Goal: Check status: Check status

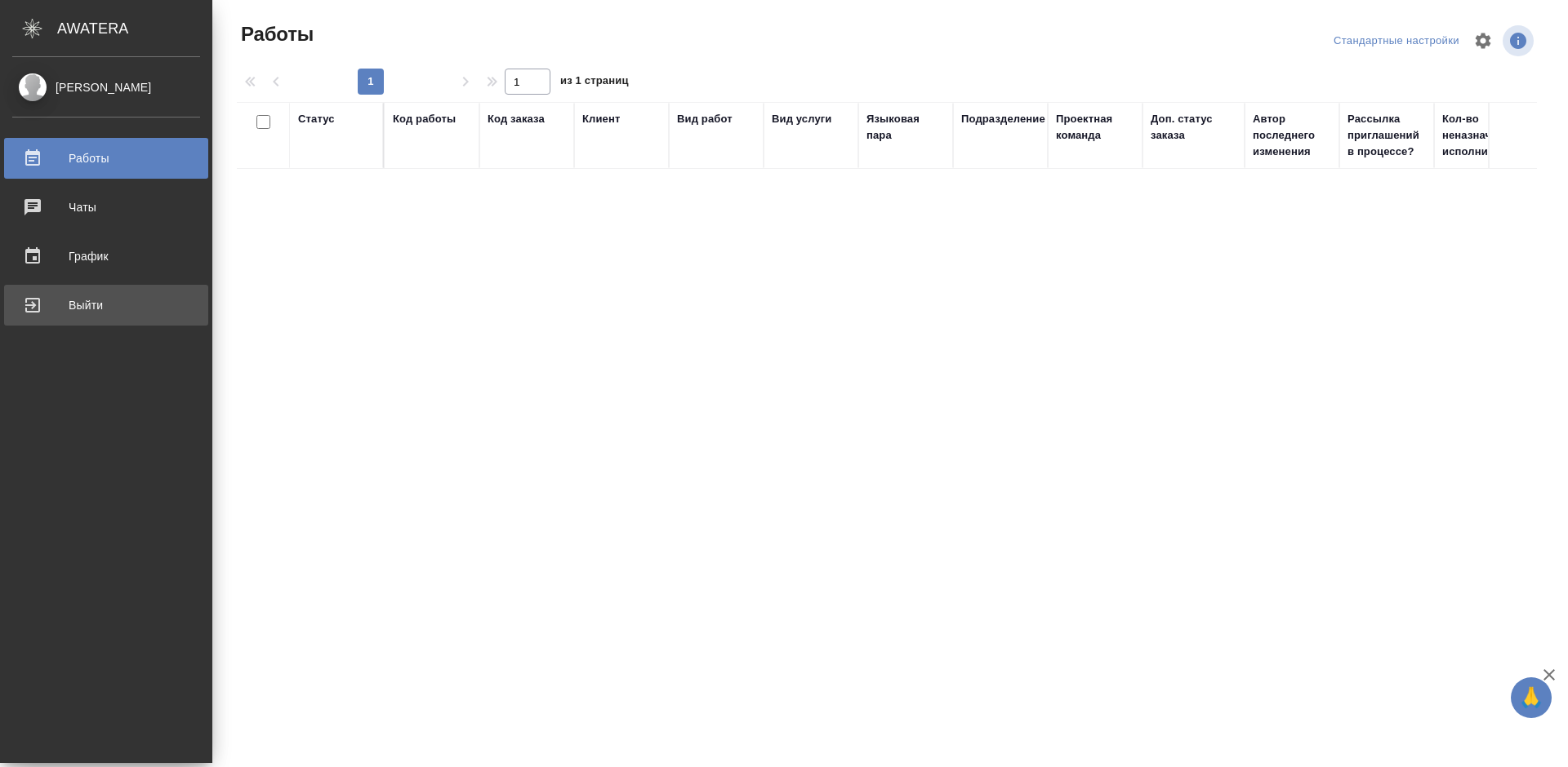
click at [26, 310] on div "Выйти" at bounding box center [106, 305] width 188 height 24
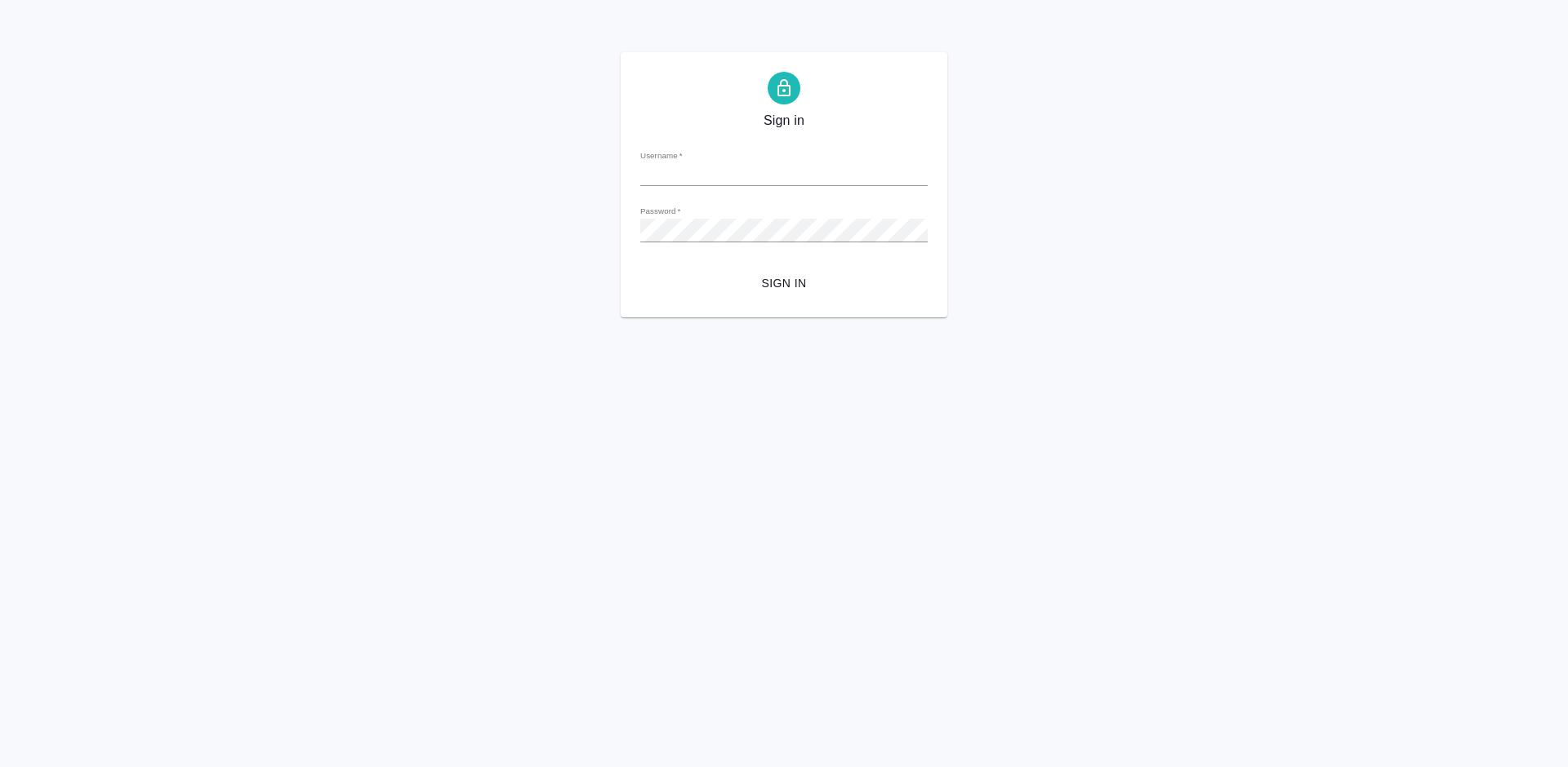
type input "m.tretyakova@awatera.com"
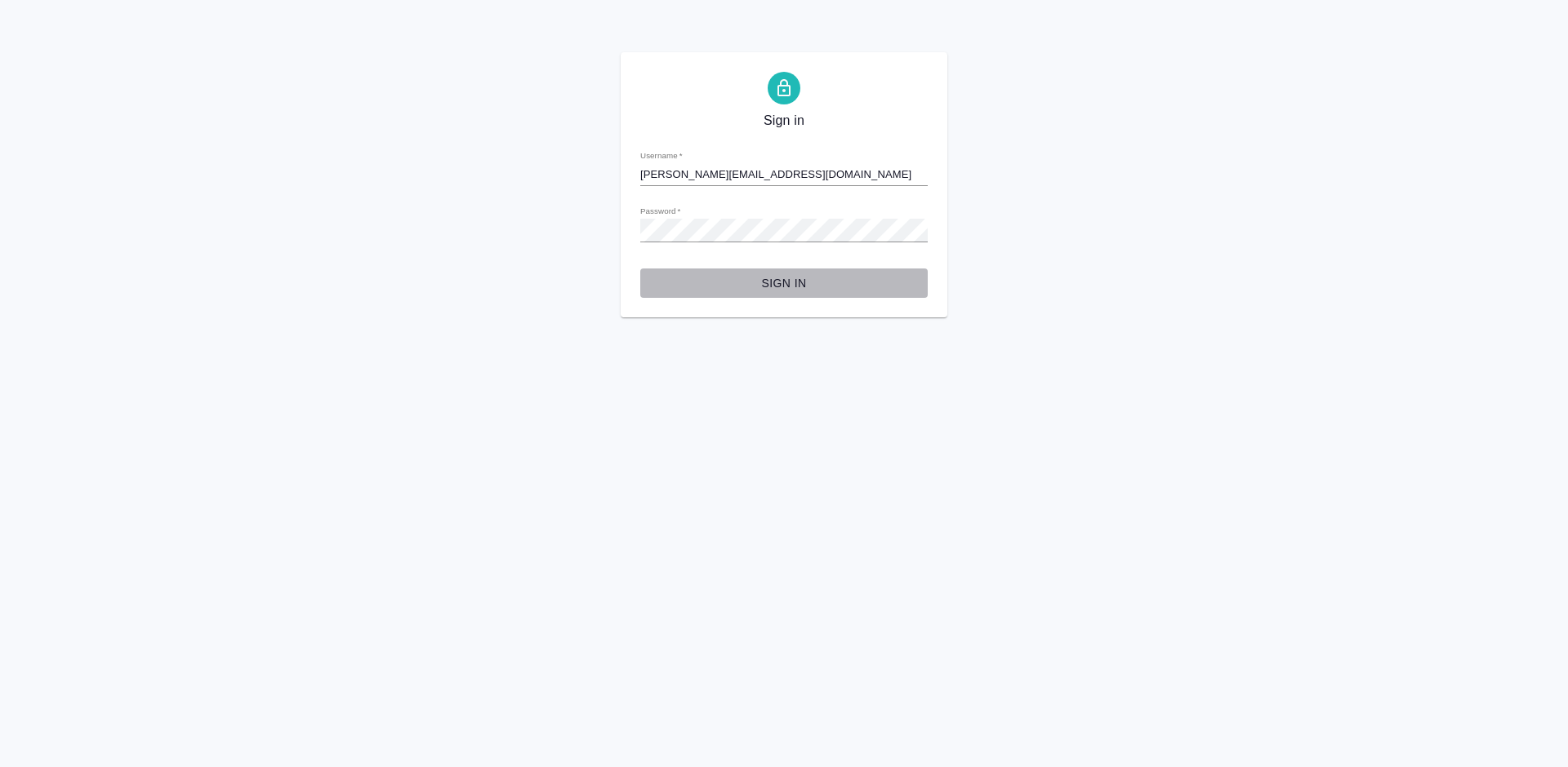
click at [800, 278] on span "Sign in" at bounding box center [783, 284] width 261 height 21
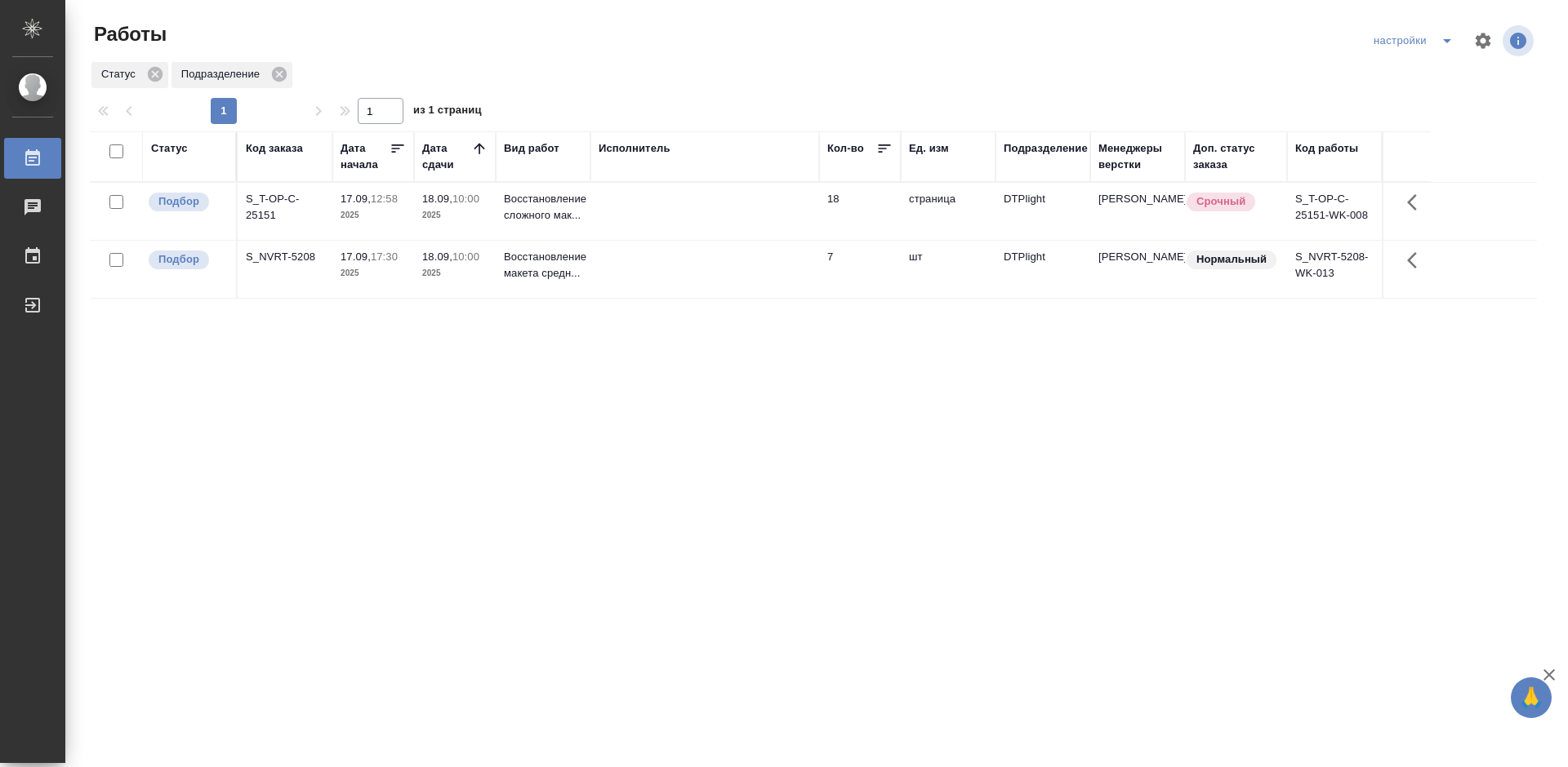
click at [274, 198] on div "S_T-OP-C-25151" at bounding box center [285, 207] width 78 height 33
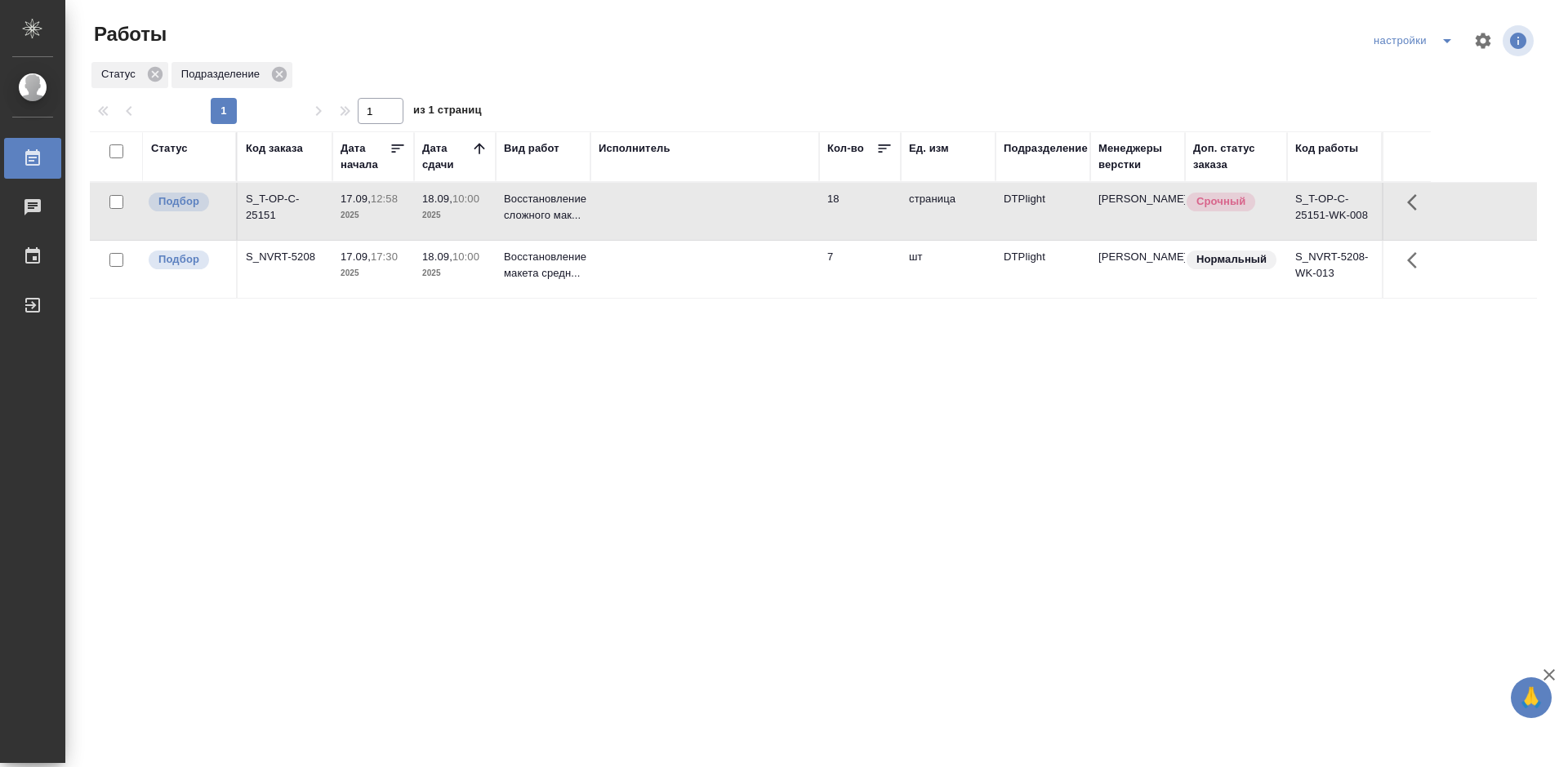
click at [586, 395] on div "Статус Код заказа Дата начала Дата сдачи Вид работ Исполнитель Кол-во Ед. изм П…" at bounding box center [813, 425] width 1447 height 588
click at [544, 416] on div "Статус Код заказа Дата начала Дата сдачи Вид работ Исполнитель Кол-во Ед. изм П…" at bounding box center [813, 425] width 1447 height 588
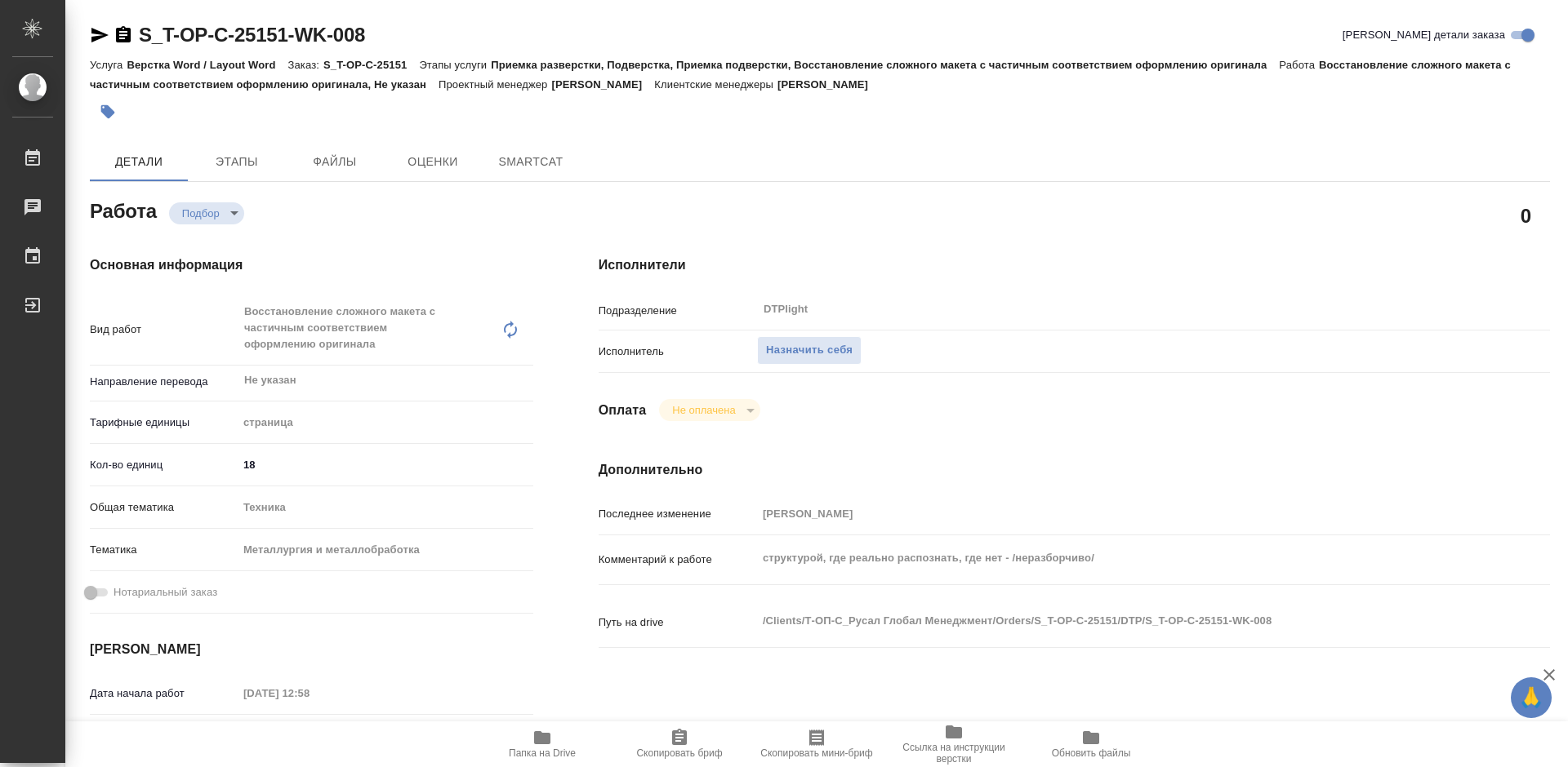
type textarea "x"
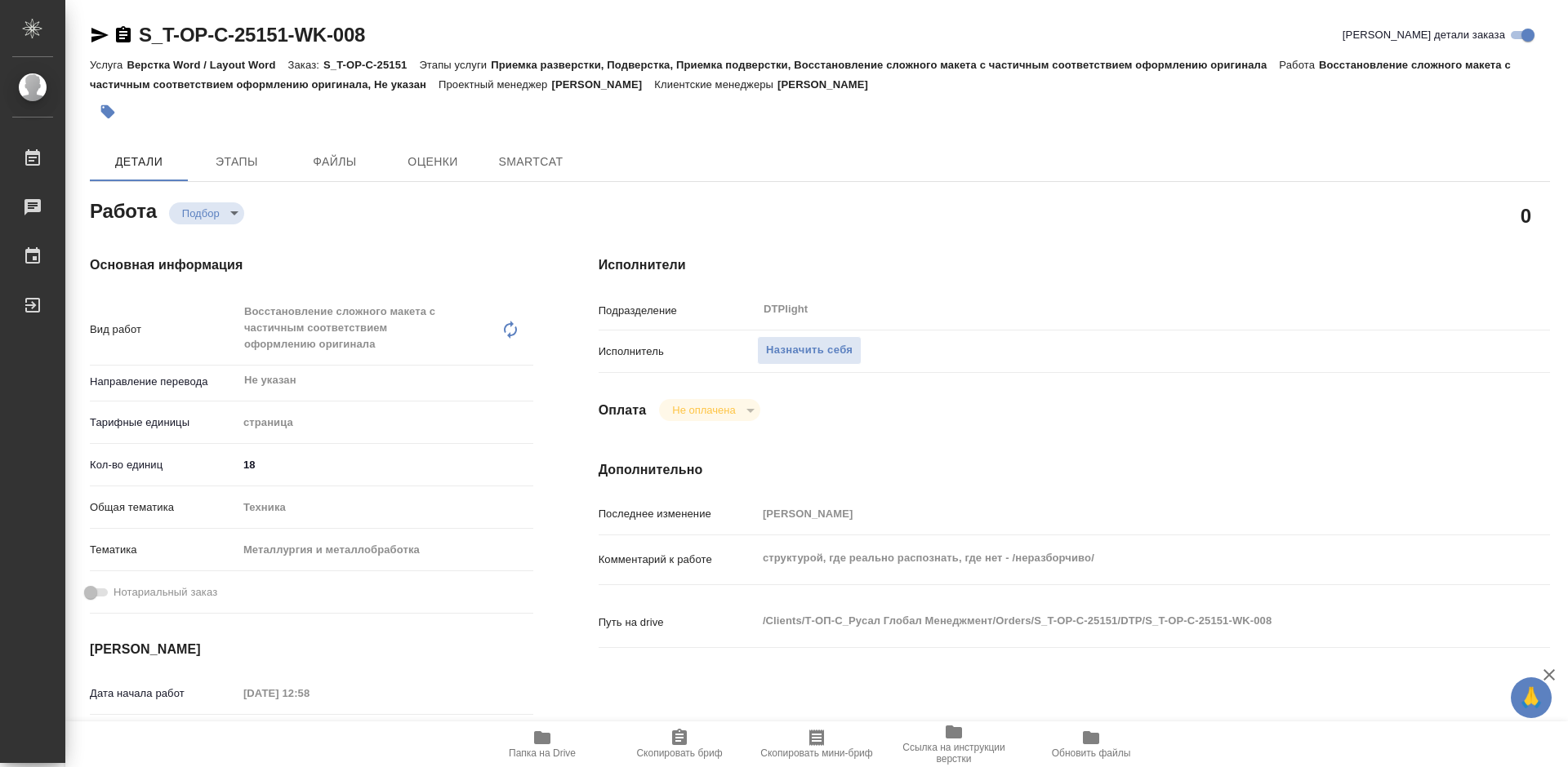
type textarea "x"
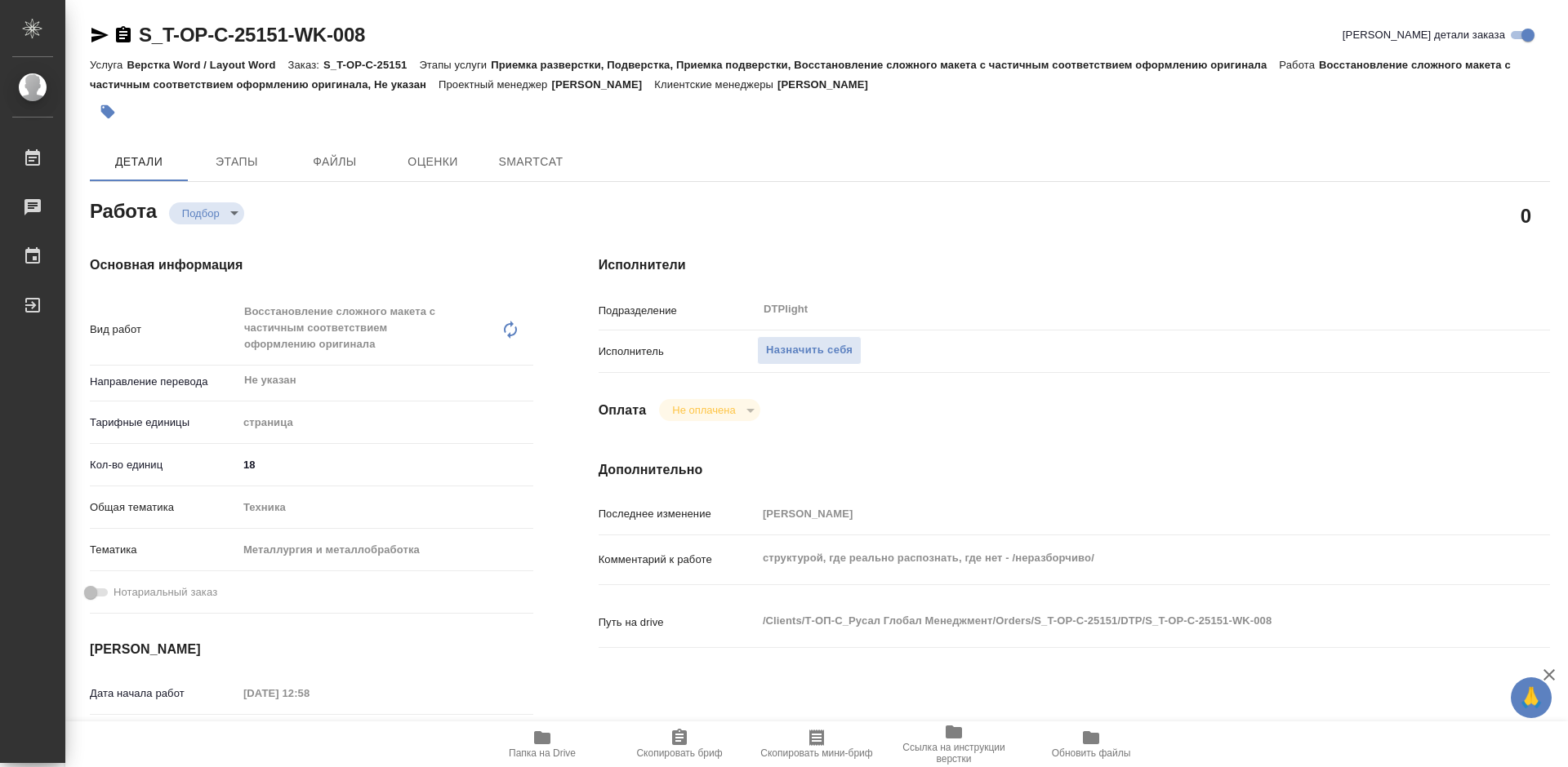
type textarea "x"
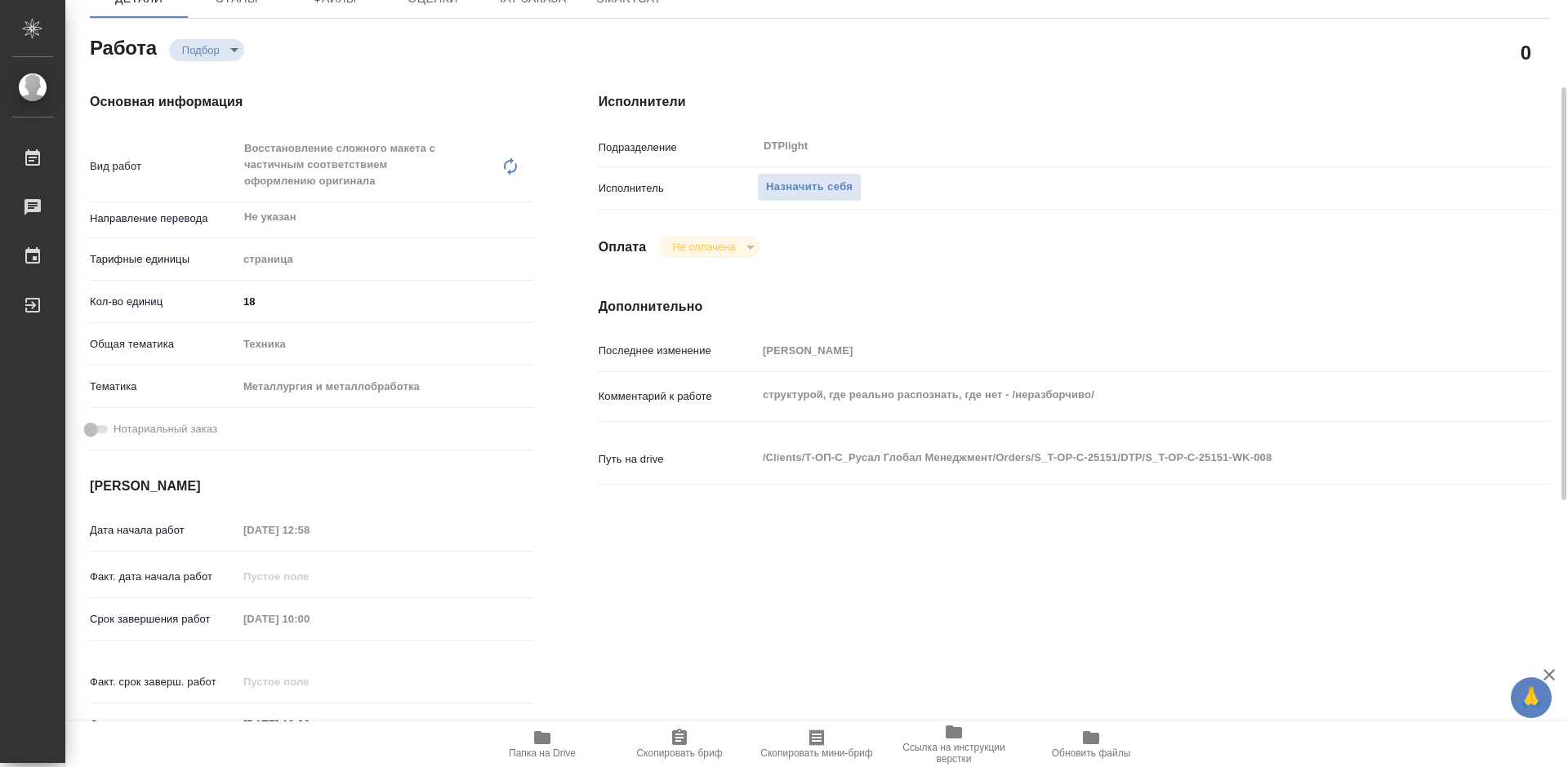
type textarea "x"
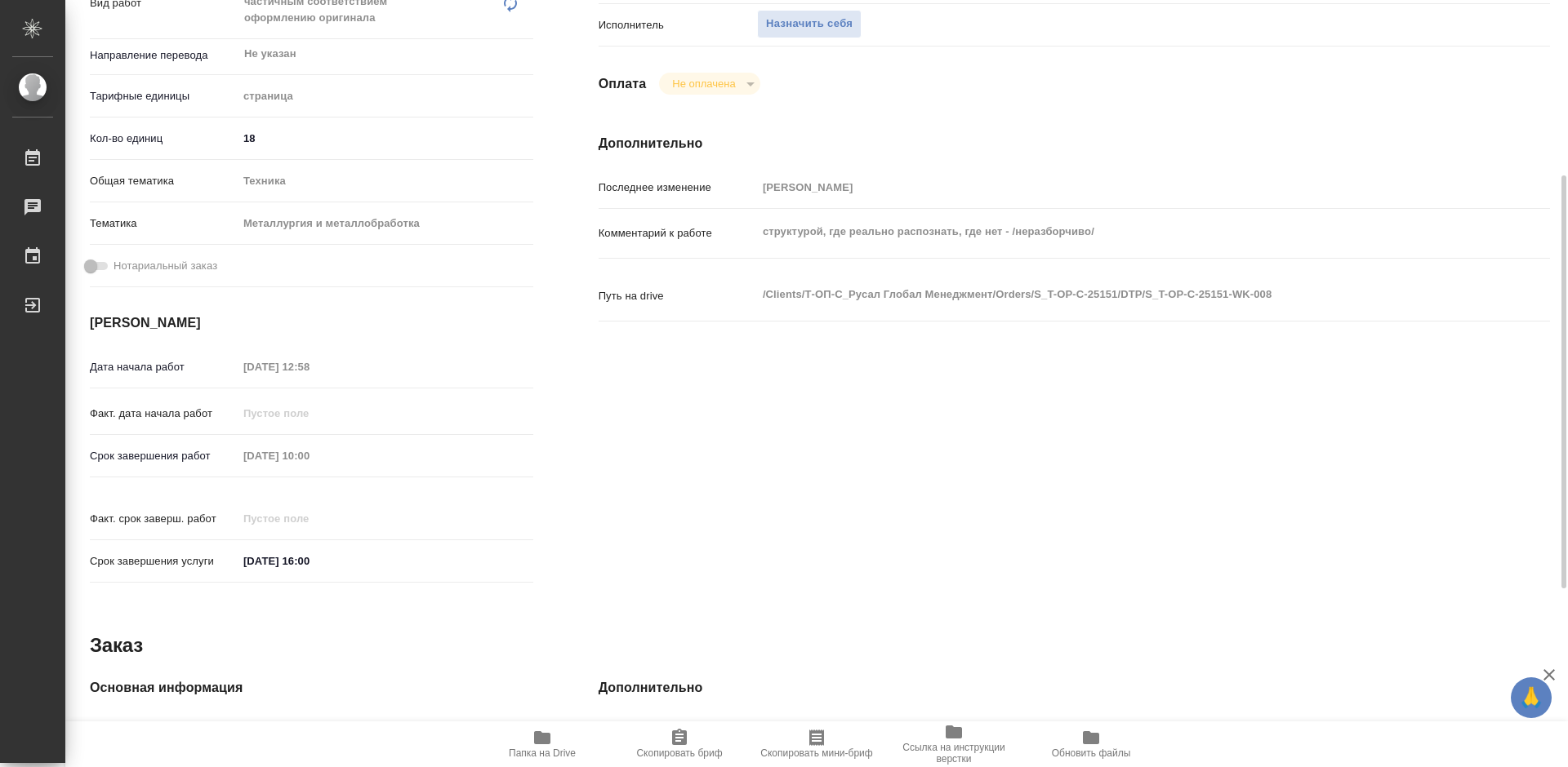
type textarea "x"
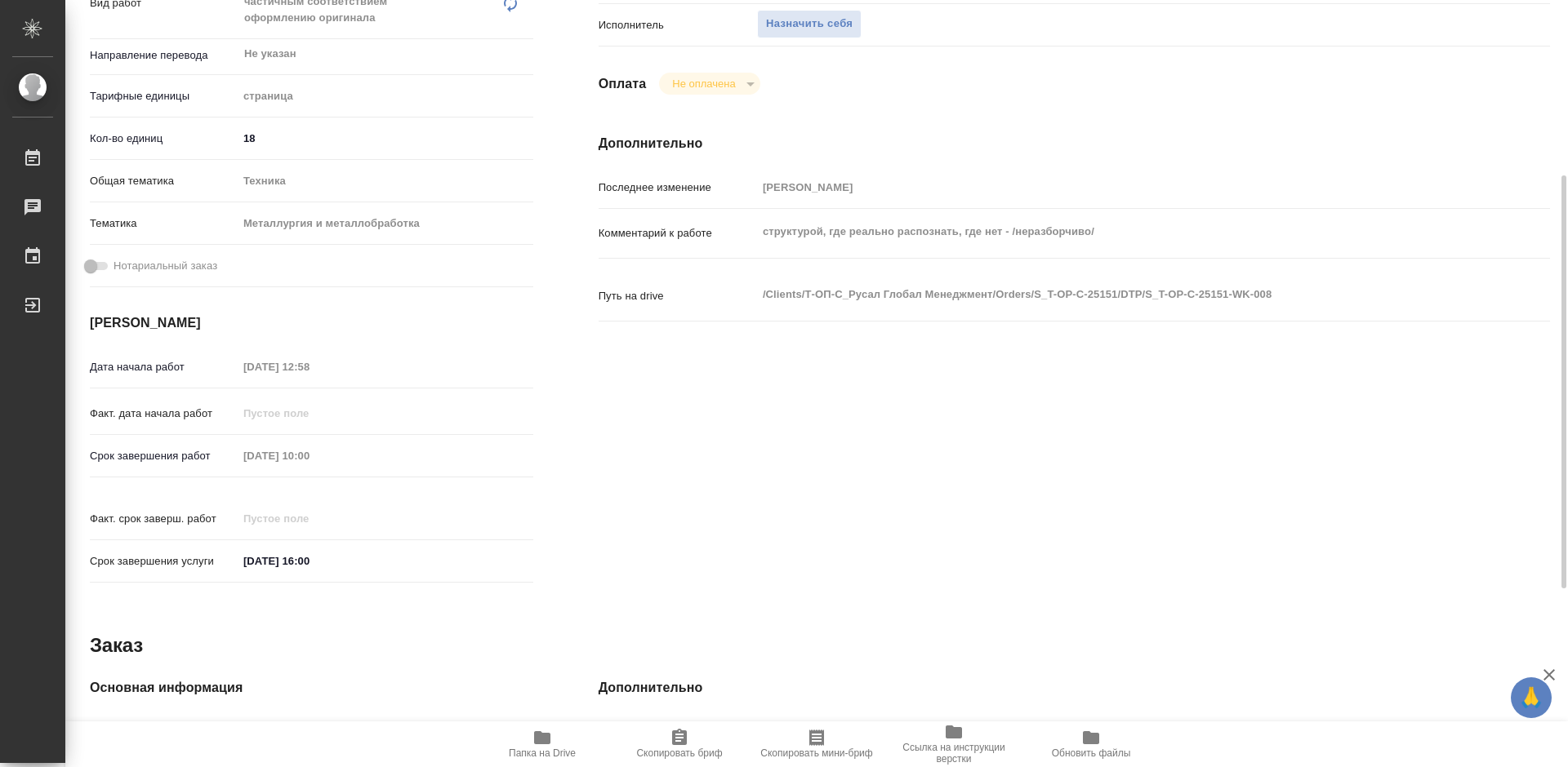
scroll to position [163, 0]
